Goal: Information Seeking & Learning: Learn about a topic

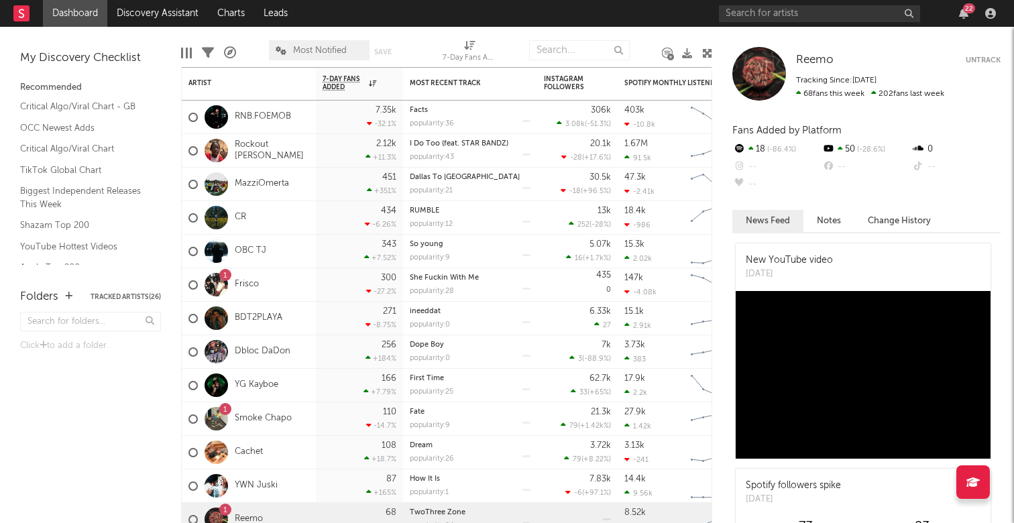
click at [965, 11] on div "22" at bounding box center [969, 8] width 12 height 10
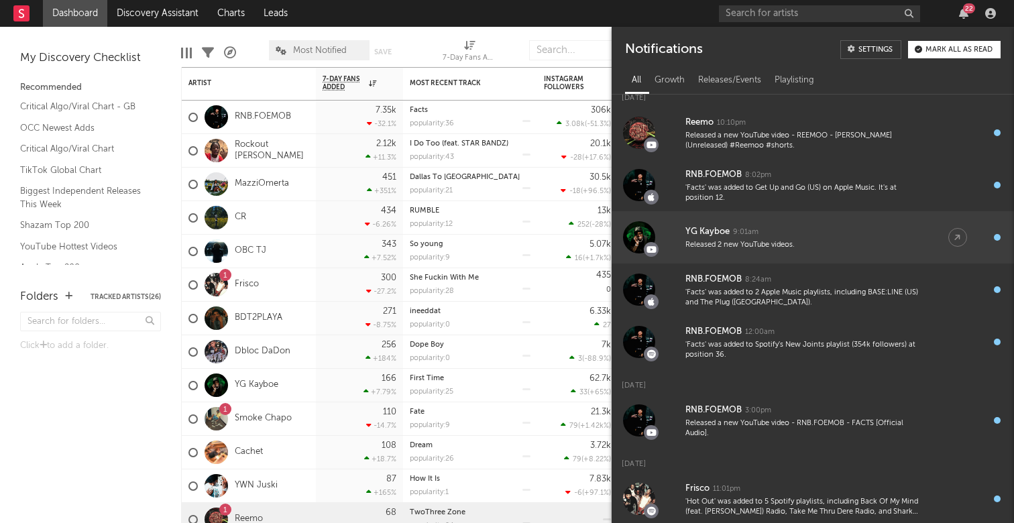
scroll to position [334, 0]
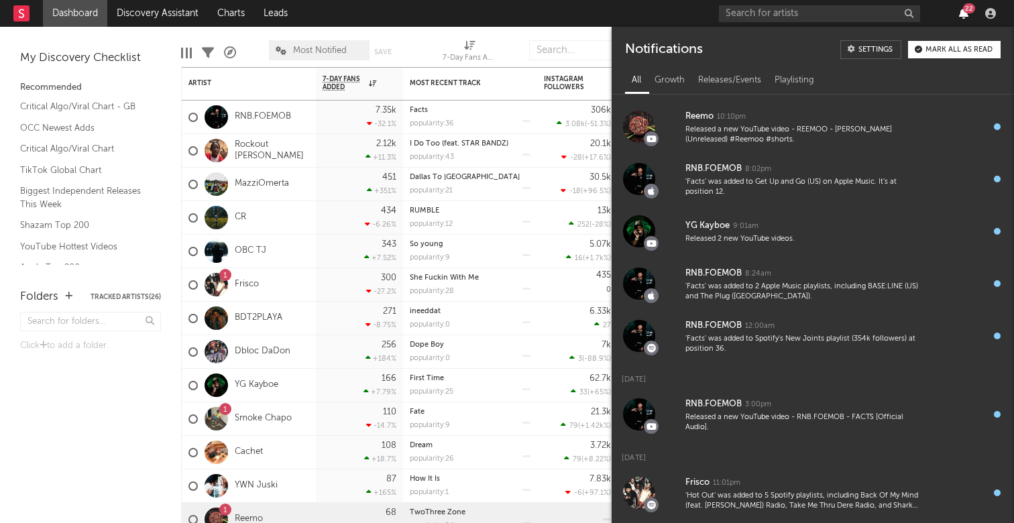
click at [965, 18] on icon "button" at bounding box center [963, 13] width 9 height 11
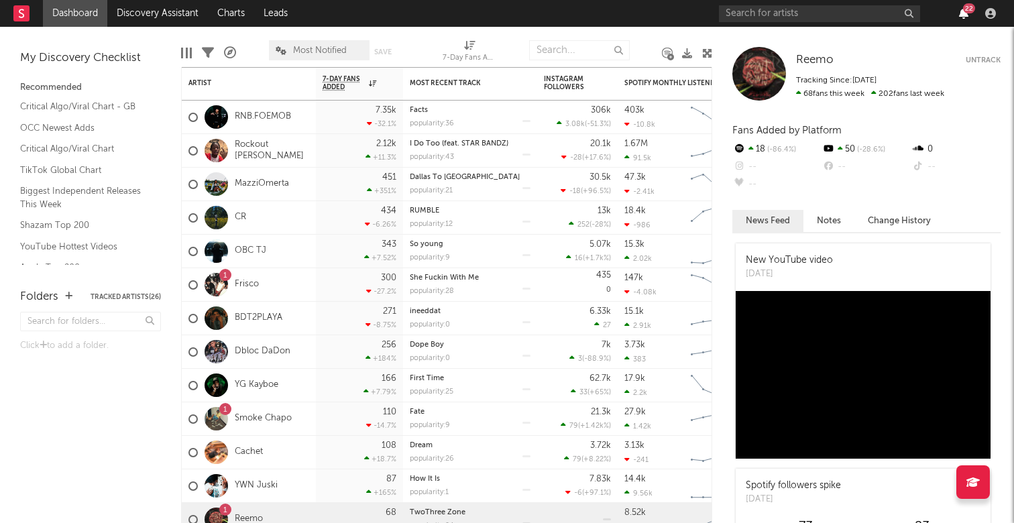
click at [963, 17] on icon "button" at bounding box center [963, 13] width 9 height 11
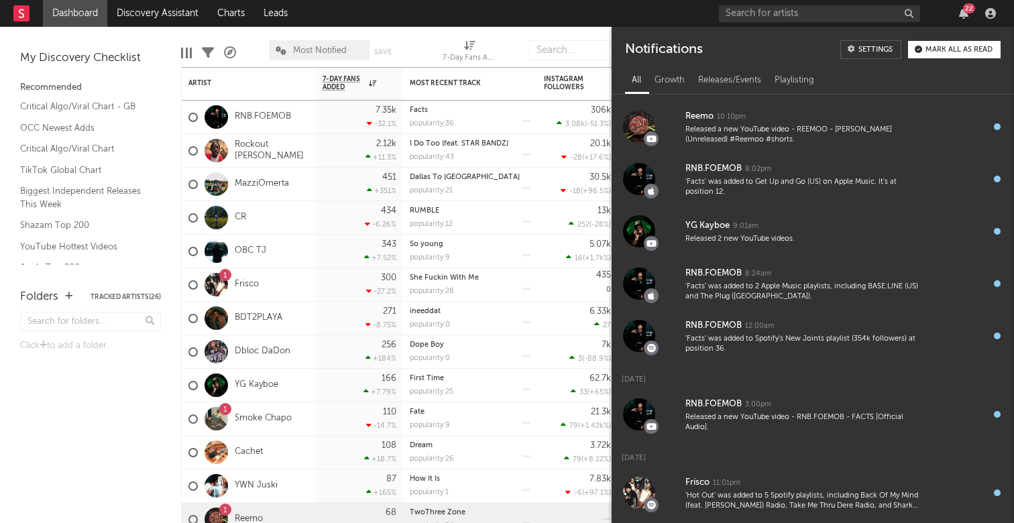
click at [952, 52] on div "Mark all as read" at bounding box center [958, 49] width 67 height 7
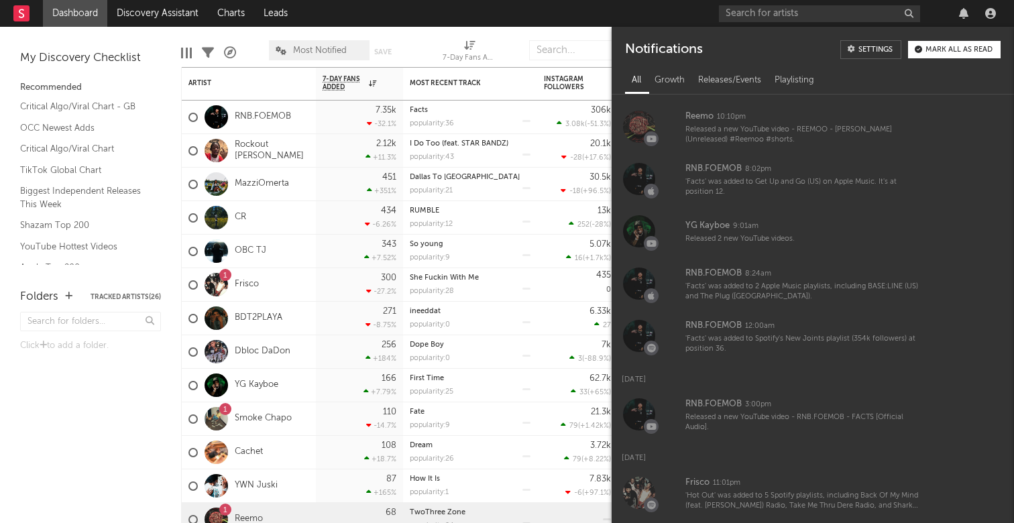
click at [569, 20] on nav "Dashboard Discovery Assistant Charts Leads" at bounding box center [507, 13] width 1014 height 27
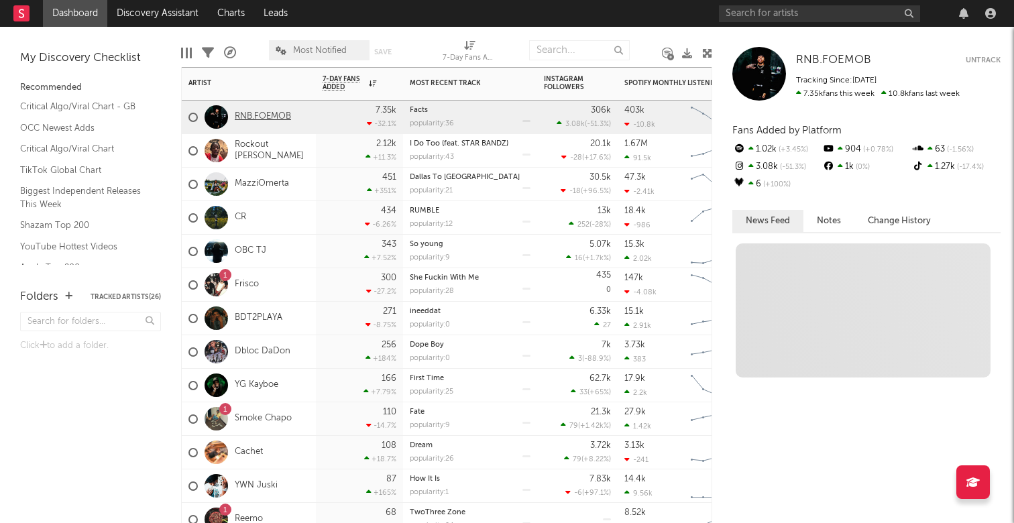
click at [255, 113] on link "RNB.FOEMOB" at bounding box center [263, 116] width 56 height 11
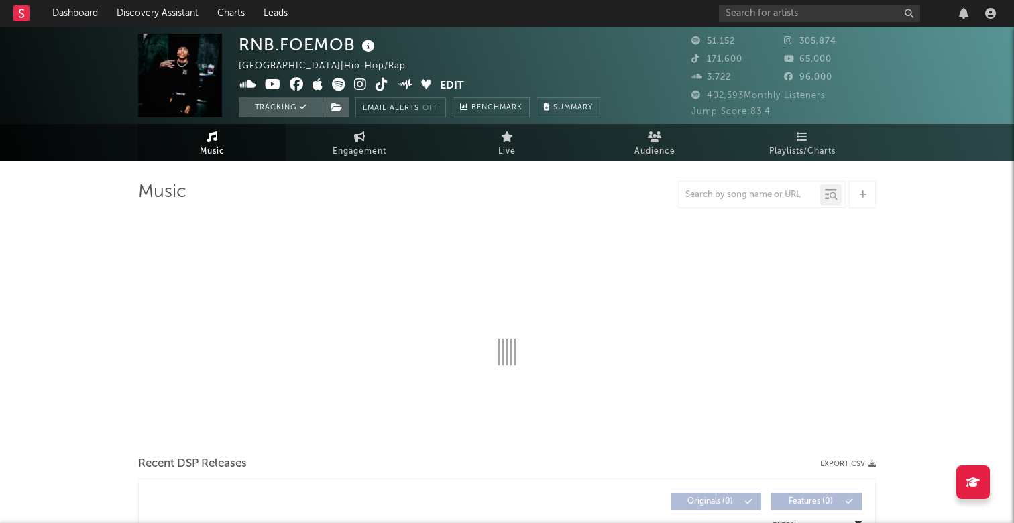
select select "6m"
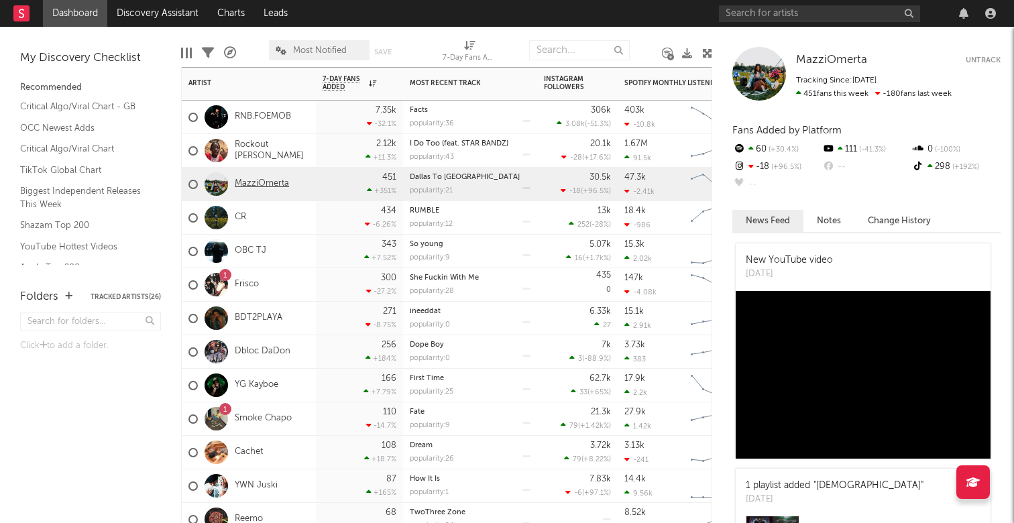
click at [257, 181] on link "MazziOmerta" at bounding box center [262, 183] width 54 height 11
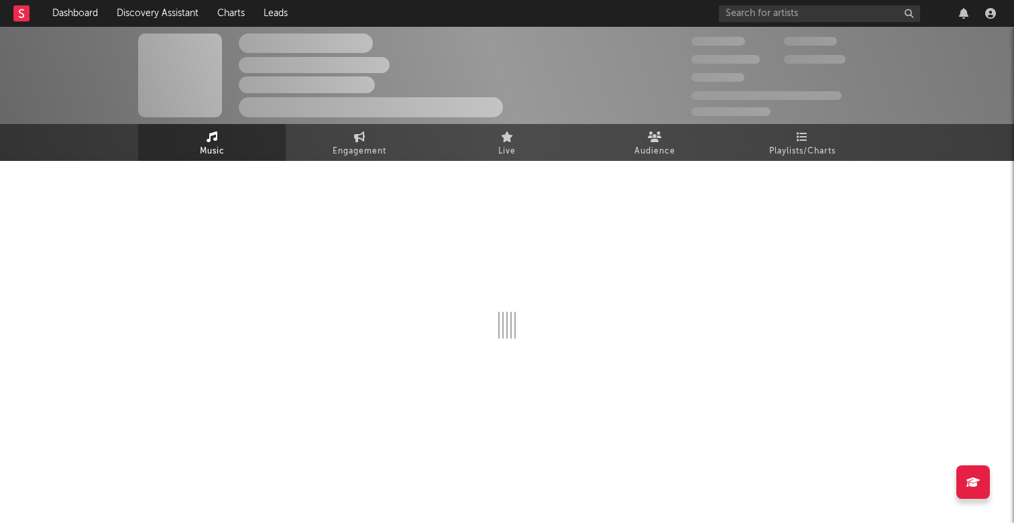
select select "6m"
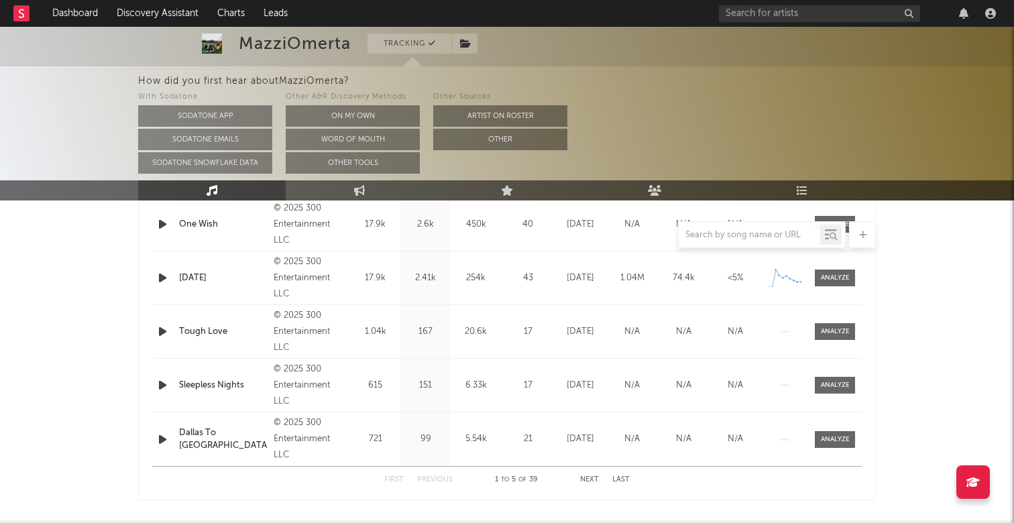
scroll to position [597, 0]
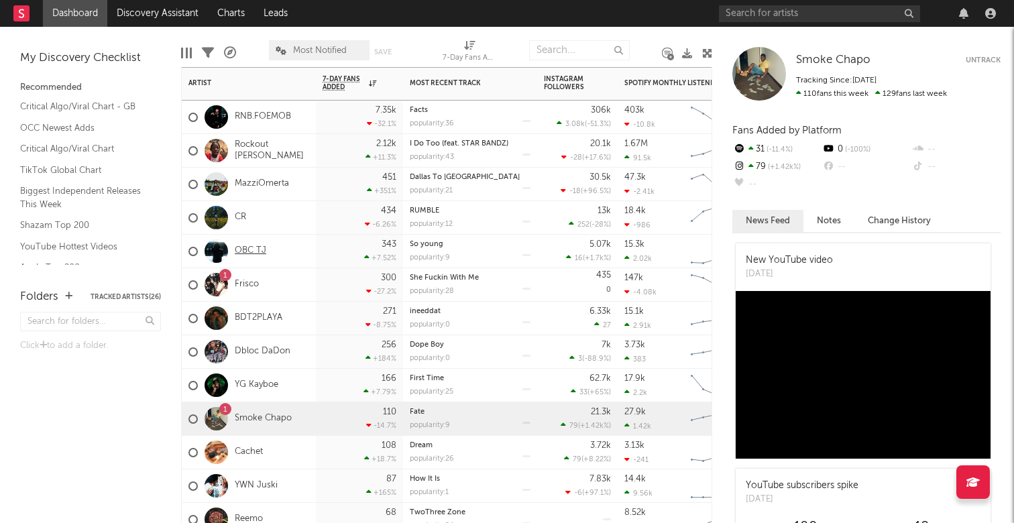
click at [253, 253] on link "OBC TJ" at bounding box center [251, 250] width 32 height 11
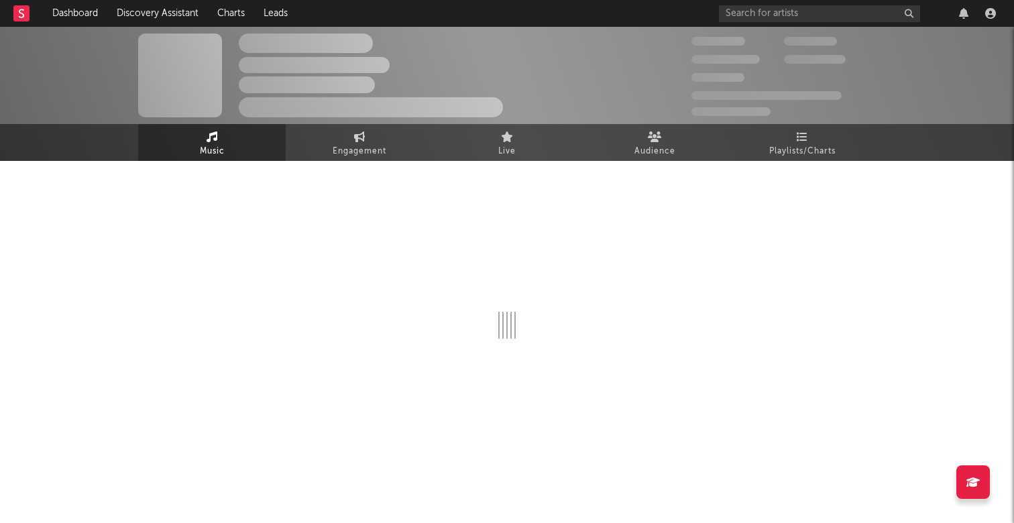
select select "1w"
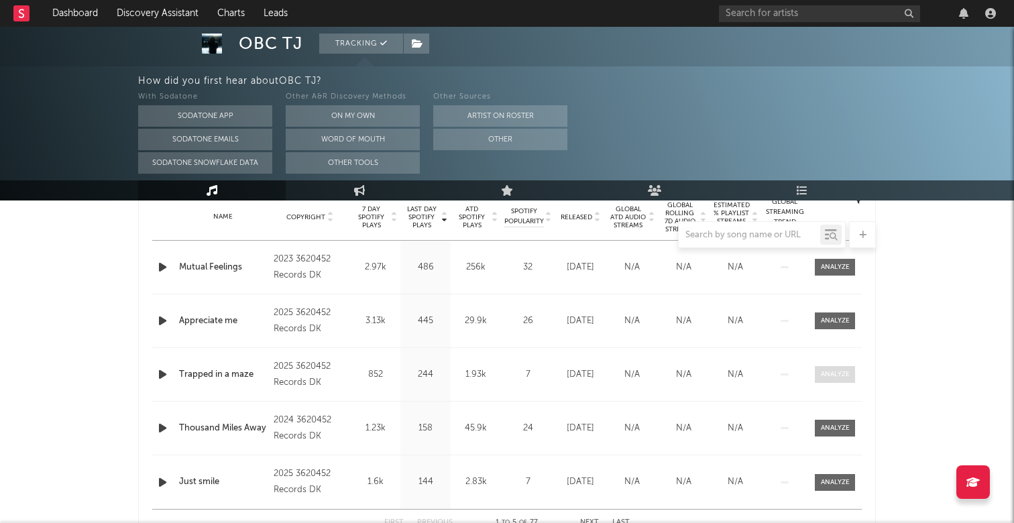
scroll to position [571, 0]
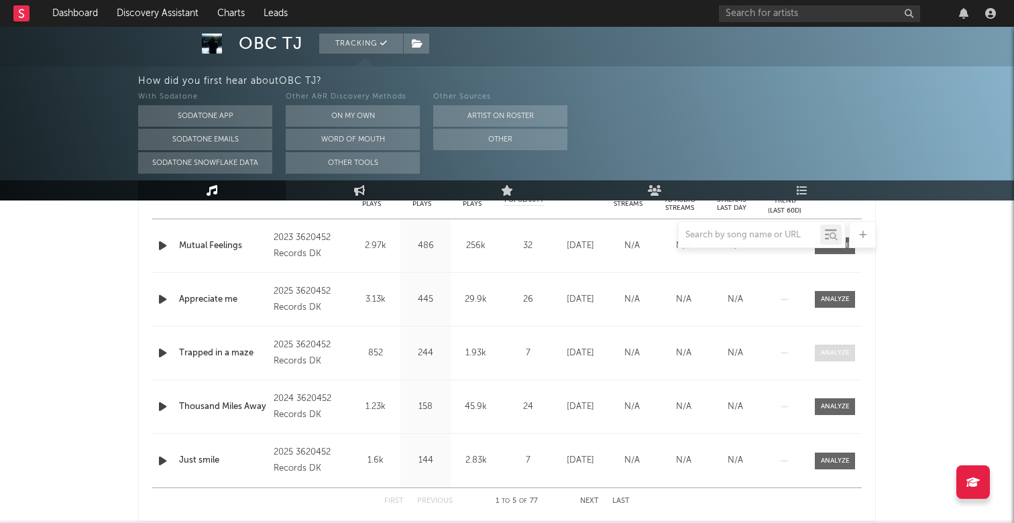
click at [845, 346] on span at bounding box center [835, 353] width 40 height 17
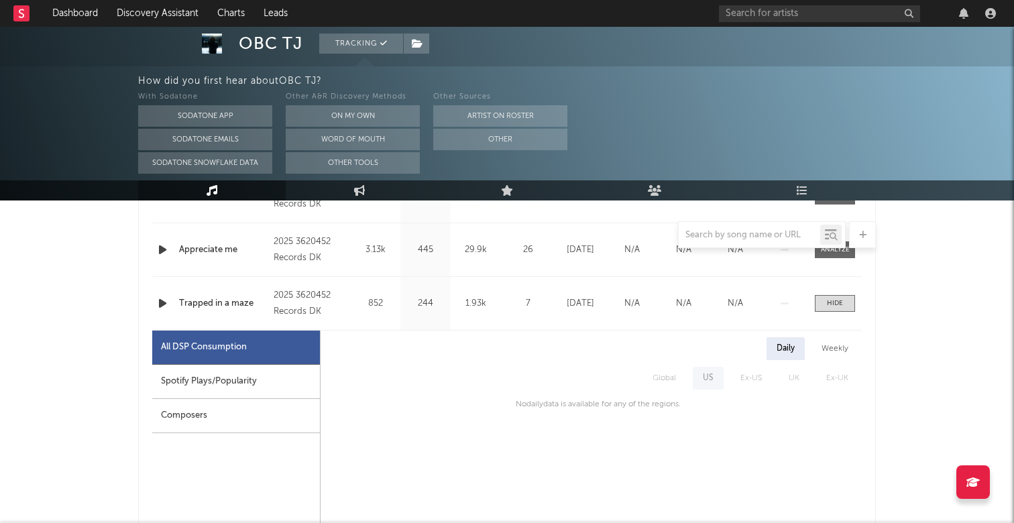
scroll to position [608, 0]
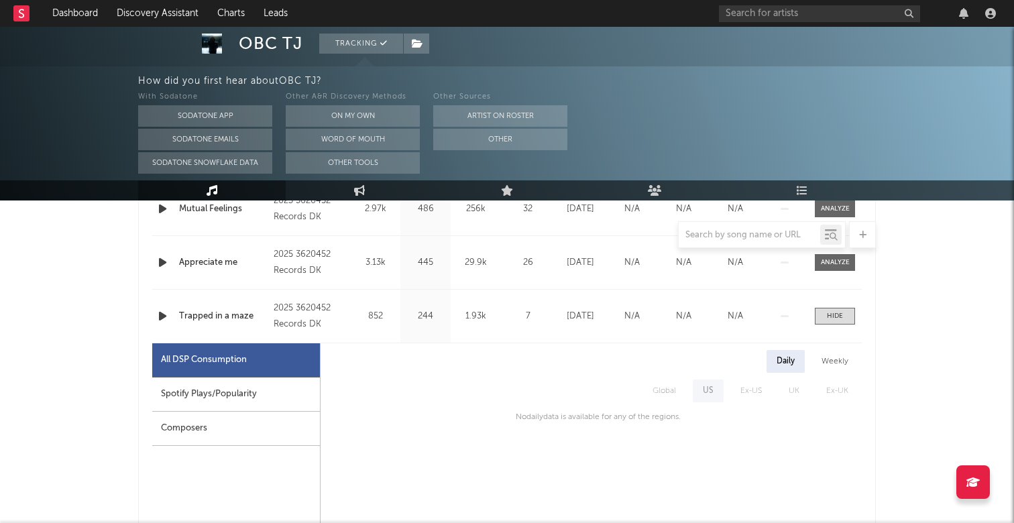
click at [276, 375] on div "All DSP Consumption" at bounding box center [236, 360] width 168 height 34
click at [276, 397] on div "Spotify Plays/Popularity" at bounding box center [236, 394] width 168 height 34
select select "1w"
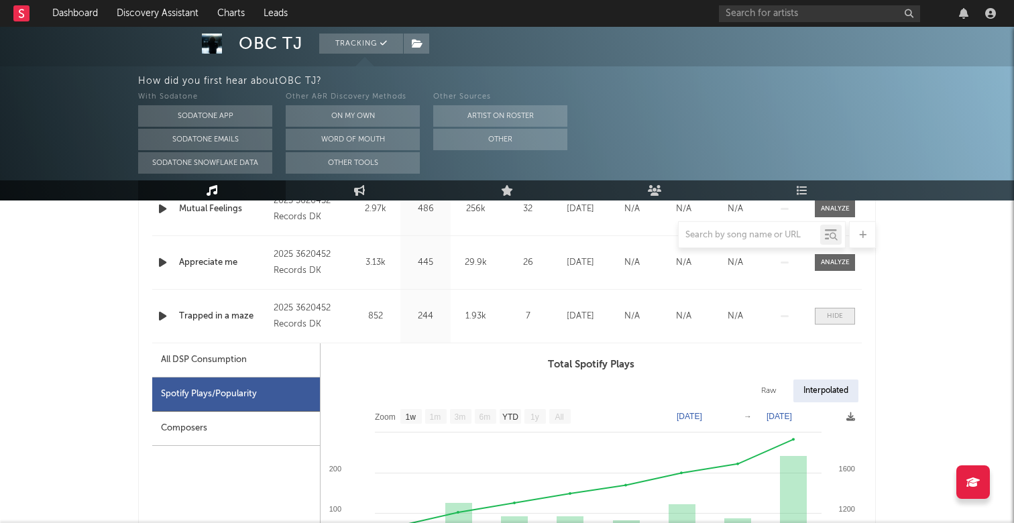
click at [835, 310] on span at bounding box center [835, 316] width 40 height 17
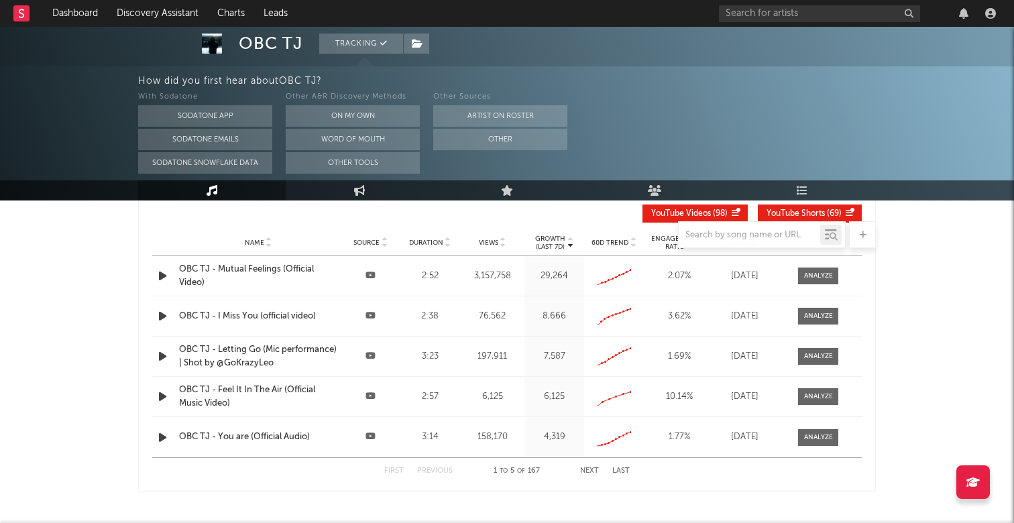
scroll to position [1447, 0]
click at [821, 322] on span at bounding box center [818, 316] width 40 height 17
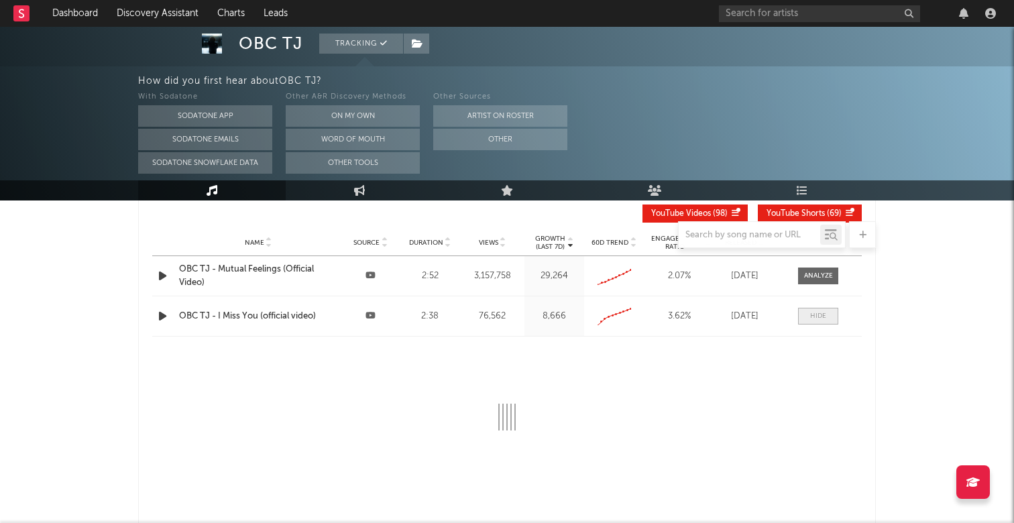
select select "All"
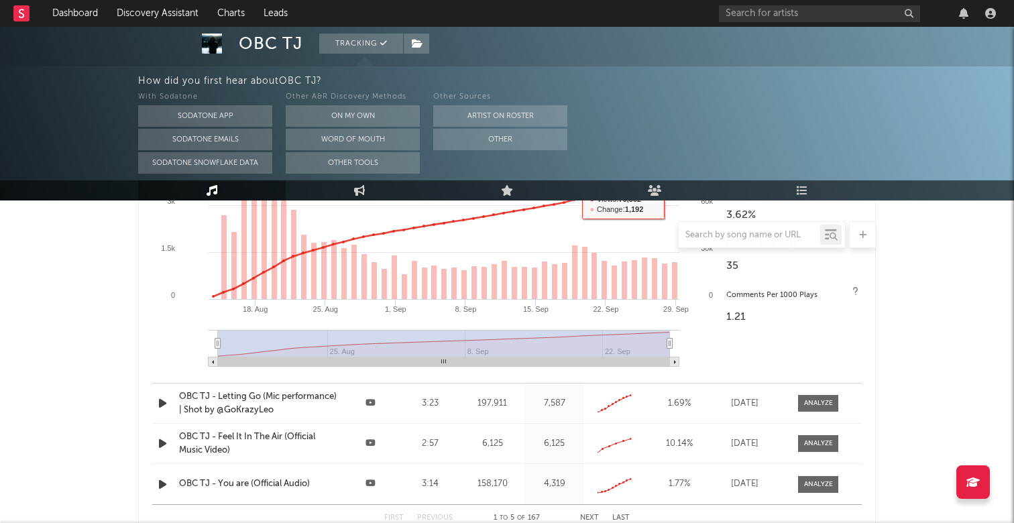
scroll to position [1364, 0]
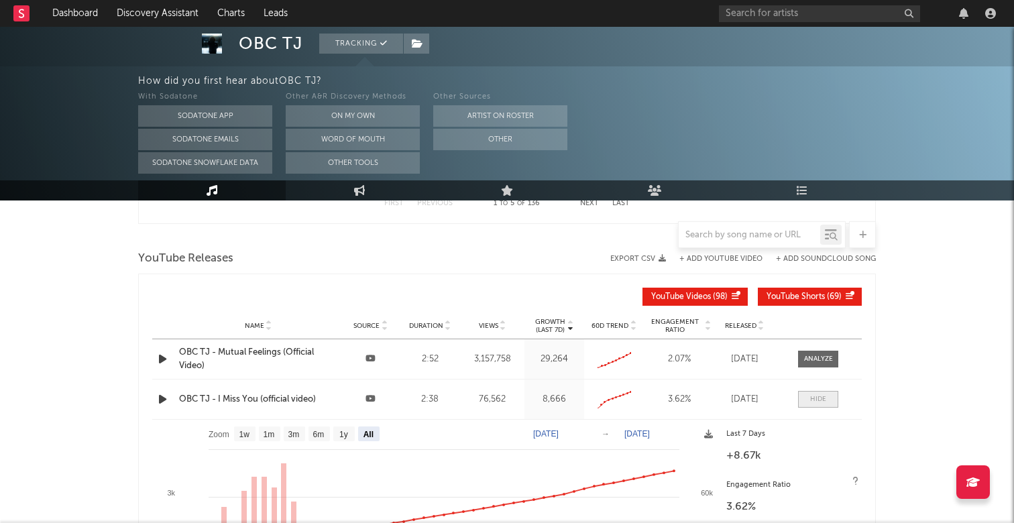
click at [818, 401] on div at bounding box center [818, 399] width 16 height 10
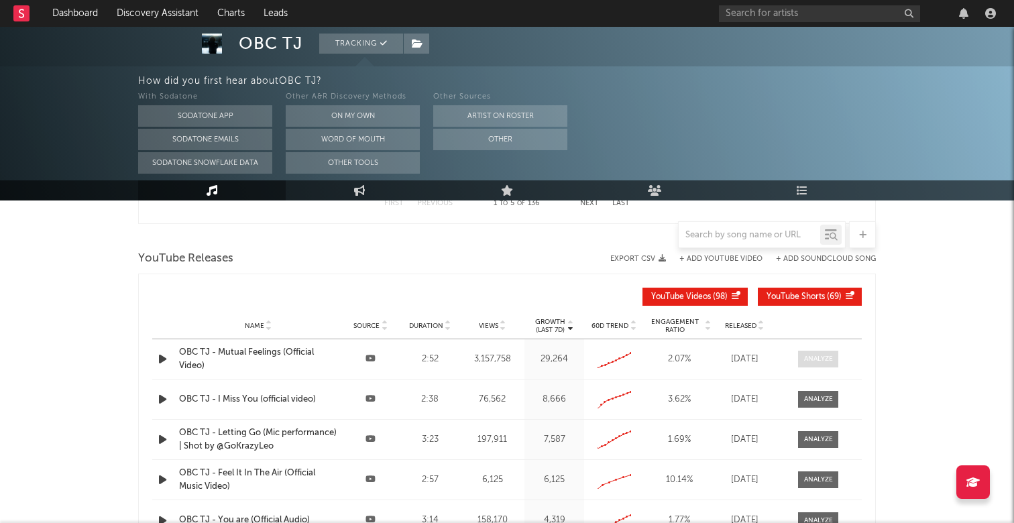
click at [816, 361] on div at bounding box center [818, 359] width 29 height 10
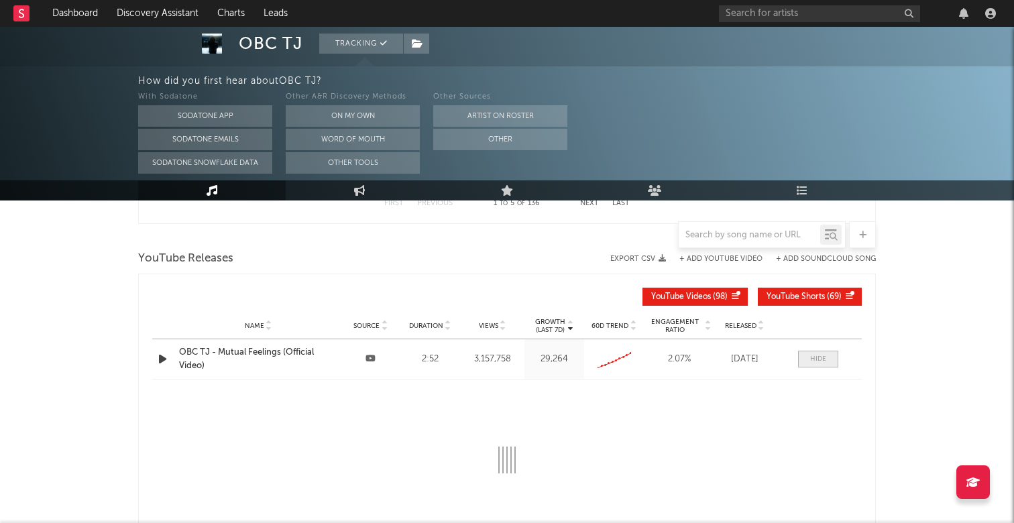
select select "6m"
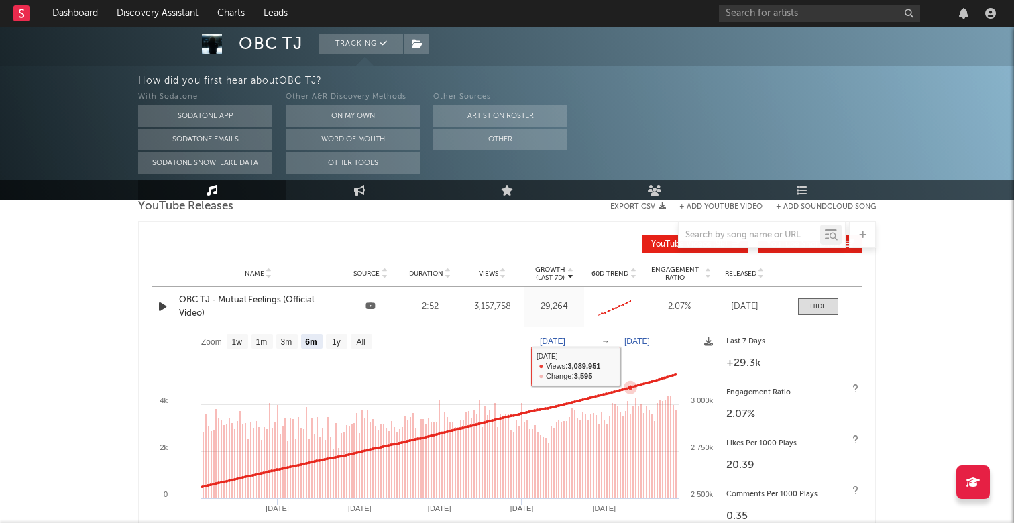
scroll to position [1412, 0]
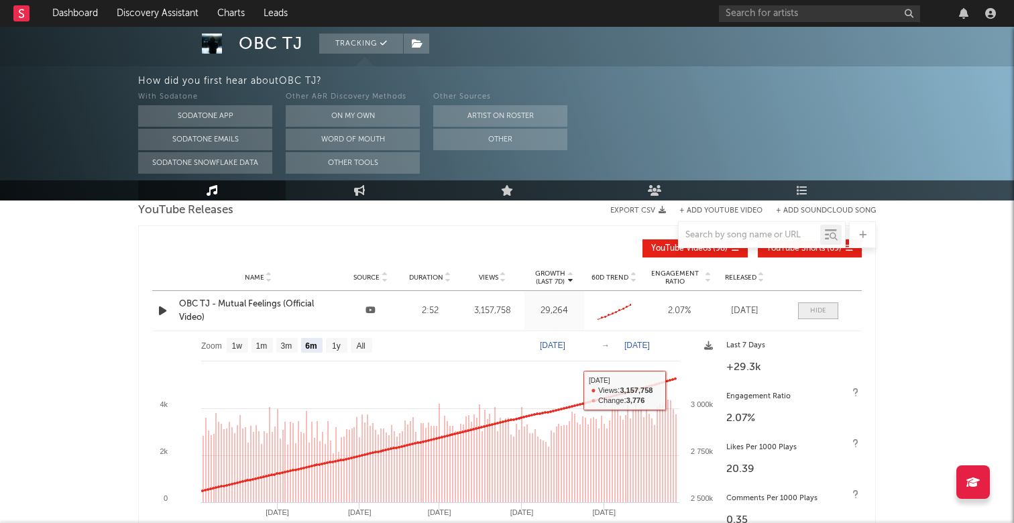
click at [821, 308] on div at bounding box center [818, 311] width 16 height 10
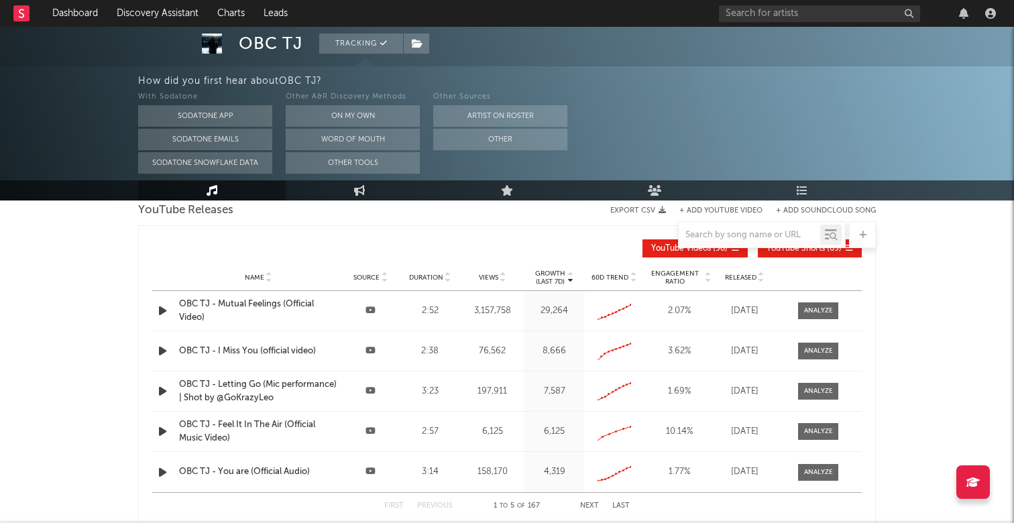
click at [371, 310] on icon at bounding box center [370, 310] width 10 height 9
click at [247, 300] on div "OBC TJ - Mutual Feelings (Official Video)" at bounding box center [258, 311] width 158 height 26
click at [779, 17] on input "text" at bounding box center [819, 13] width 201 height 17
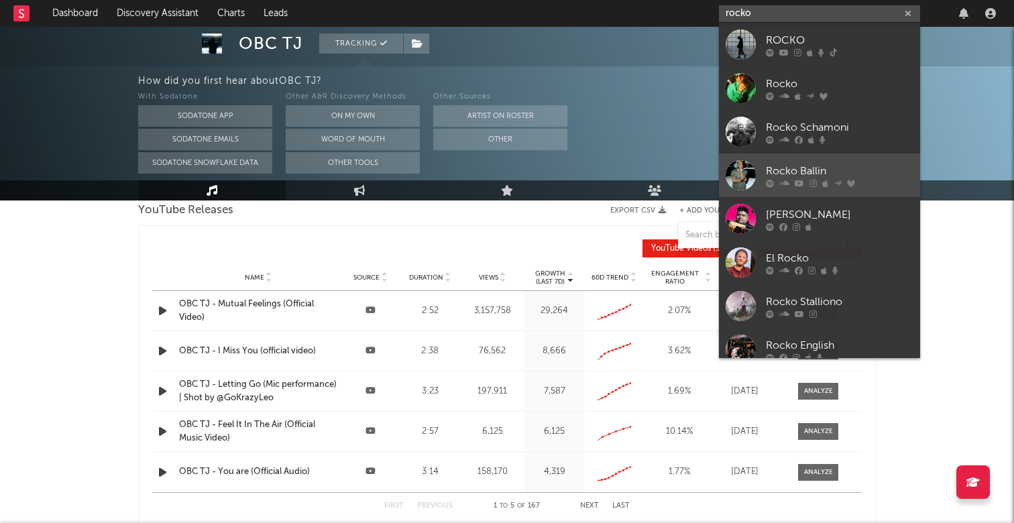
type input "rocko"
click at [847, 162] on link "Rocko Ballin" at bounding box center [819, 176] width 201 height 44
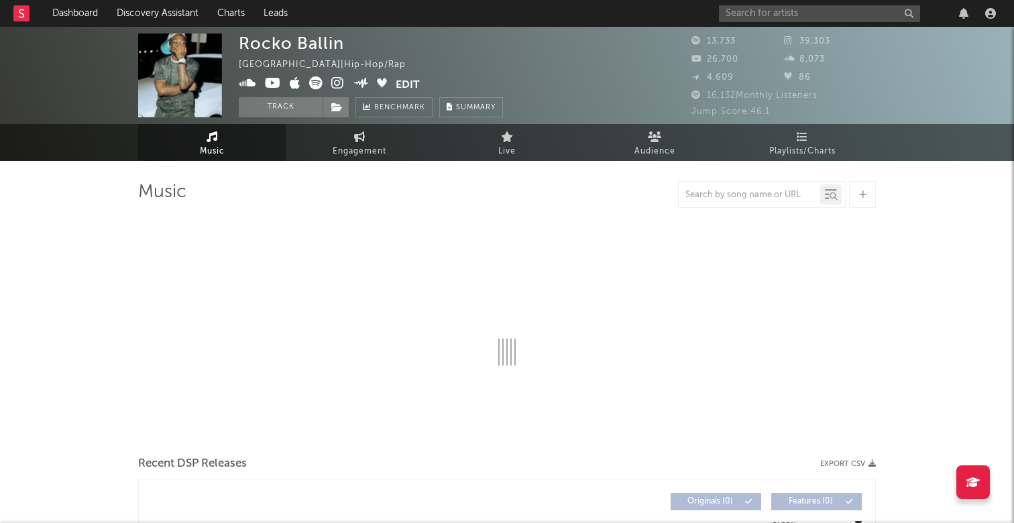
select select "6m"
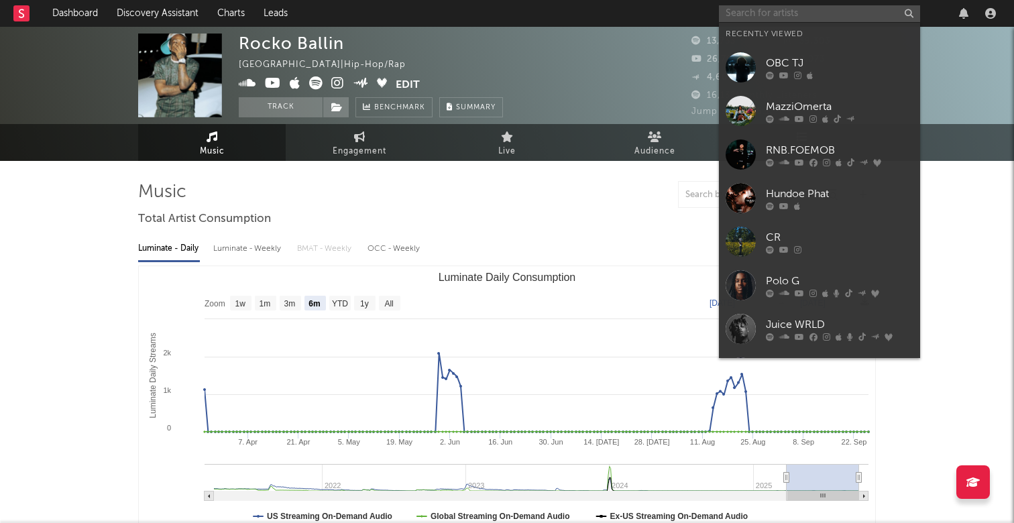
click at [780, 19] on input "text" at bounding box center [819, 13] width 201 height 17
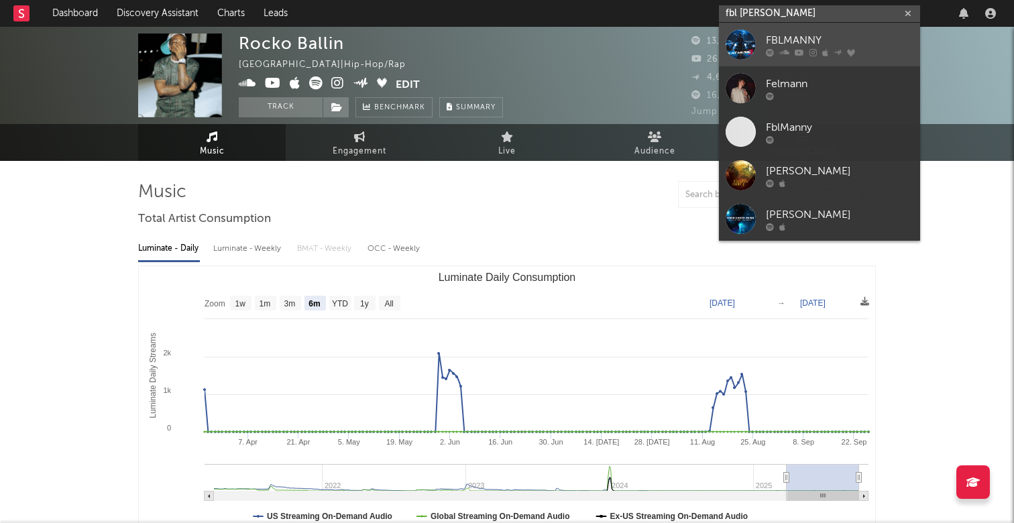
type input "fbl [PERSON_NAME]"
click at [795, 32] on link "FBLMANNY" at bounding box center [819, 45] width 201 height 44
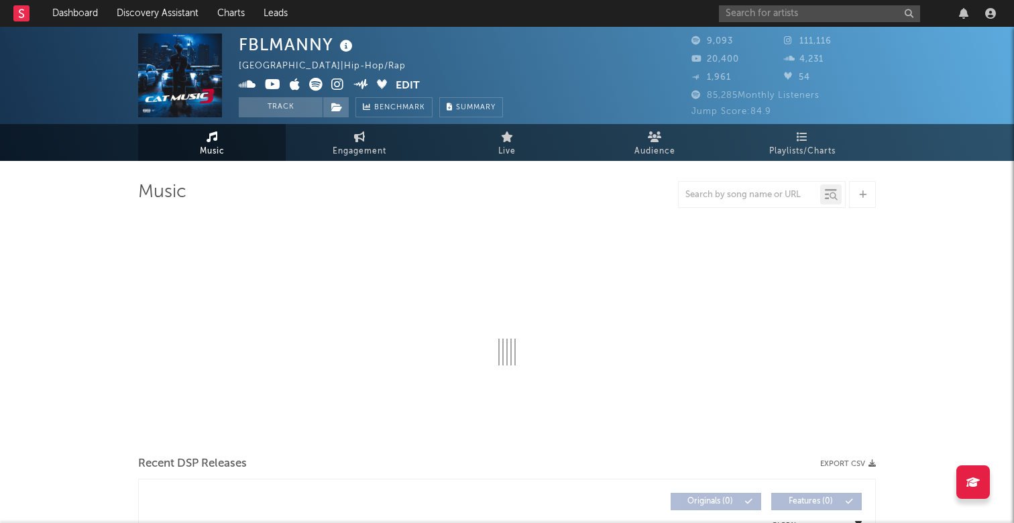
select select "6m"
